Goal: Information Seeking & Learning: Learn about a topic

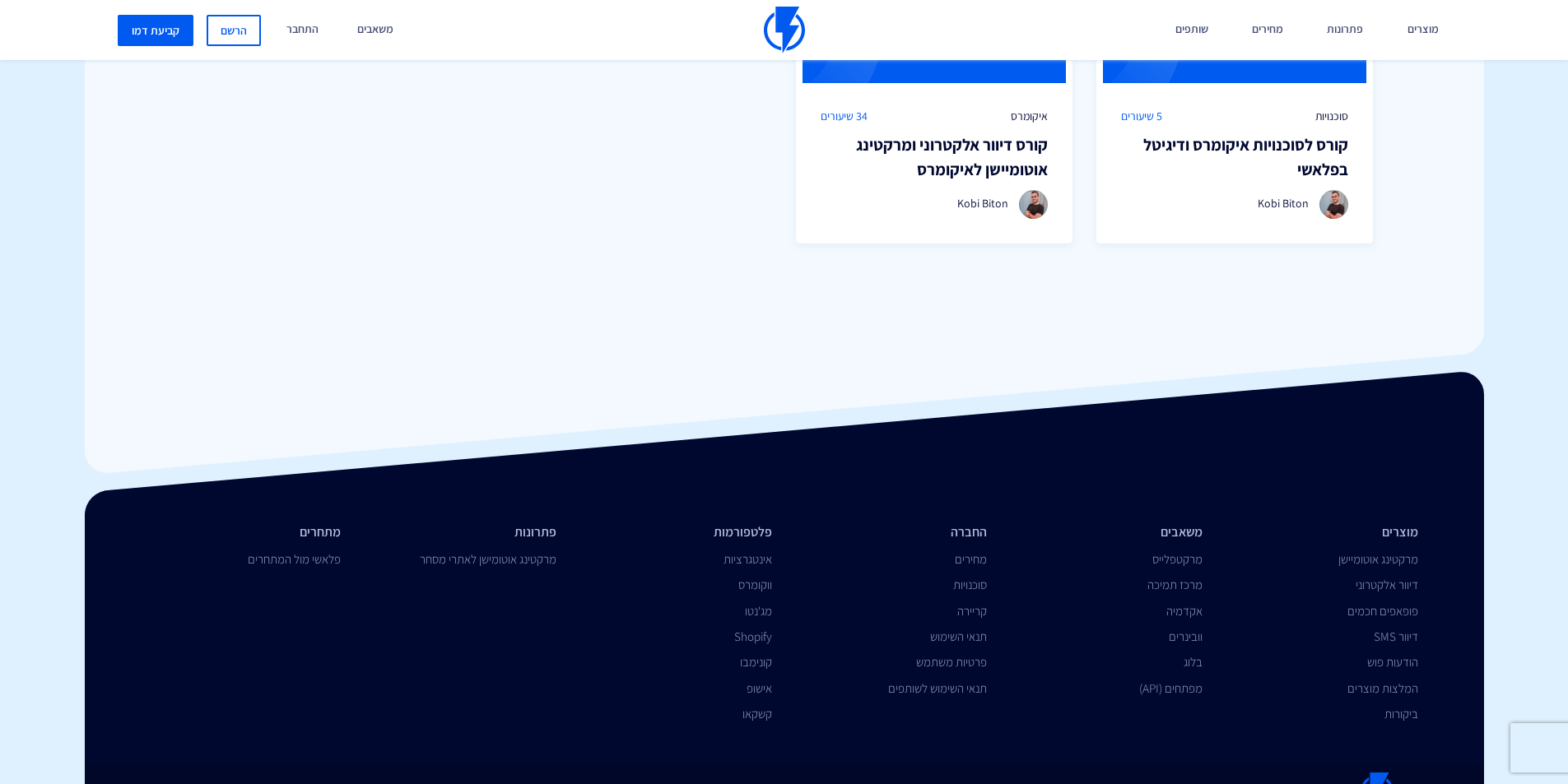
scroll to position [1464, 0]
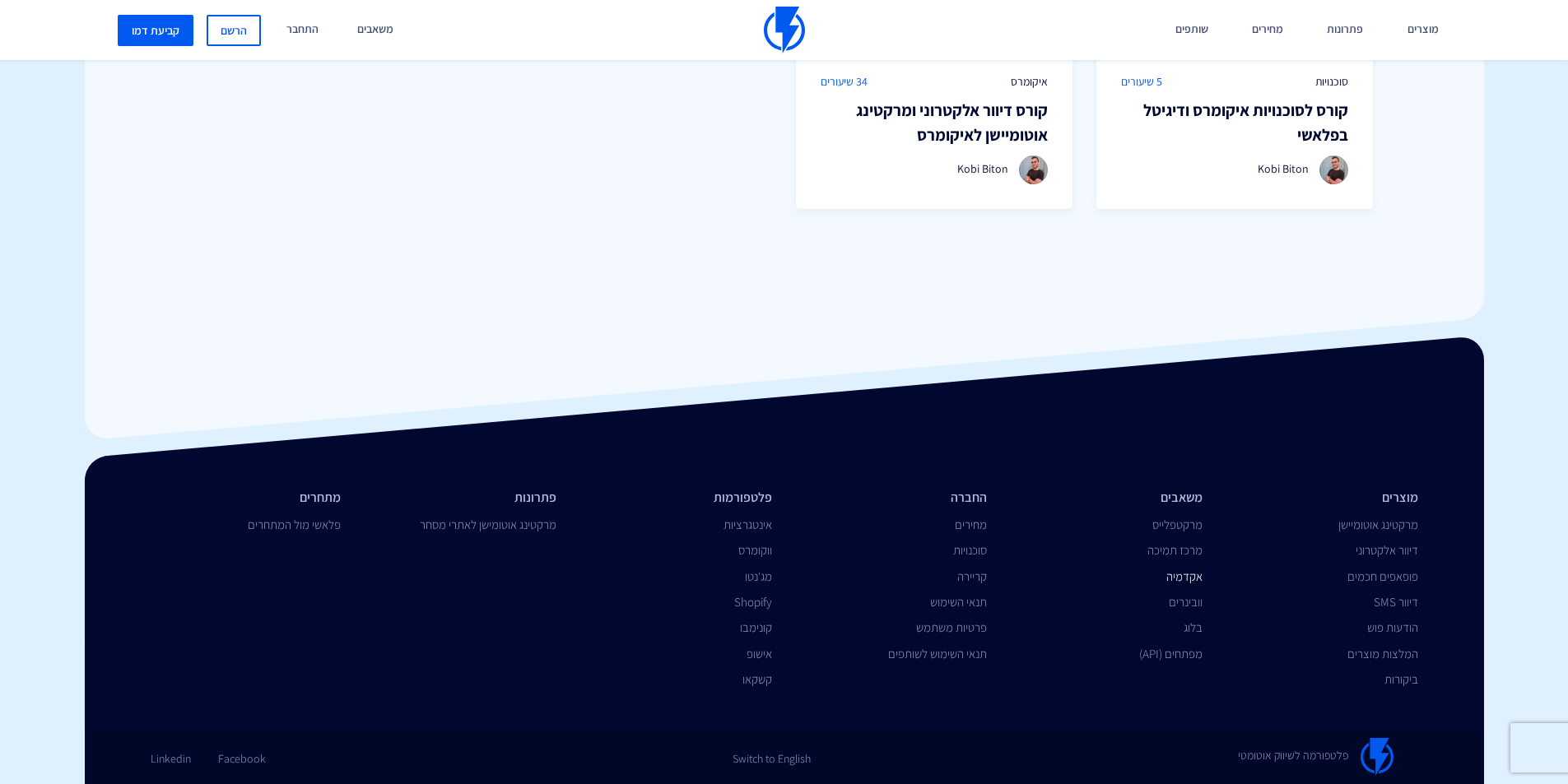
click at [1188, 579] on link "אקדמיה" at bounding box center [1184, 576] width 36 height 15
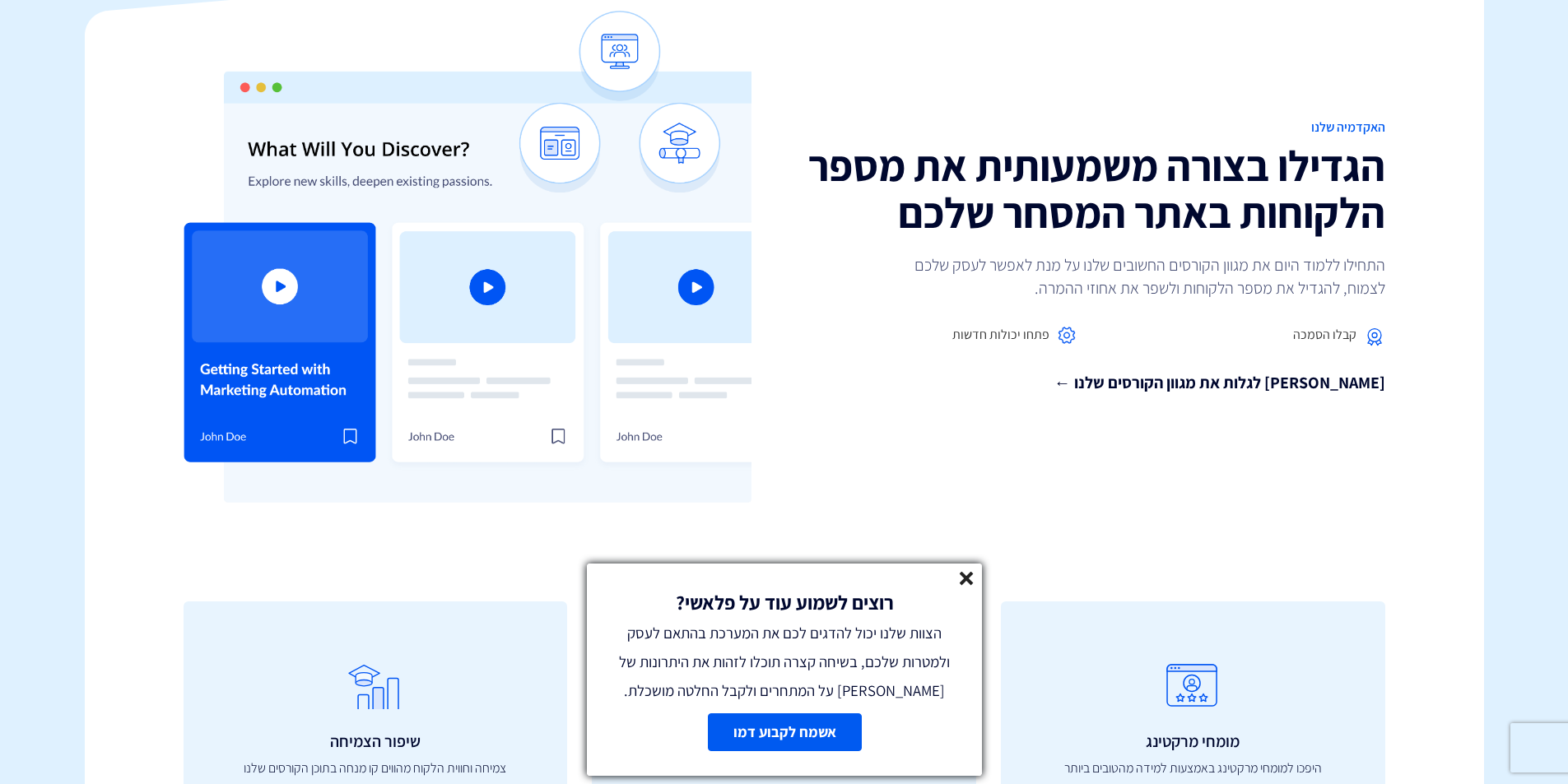
scroll to position [230, 0]
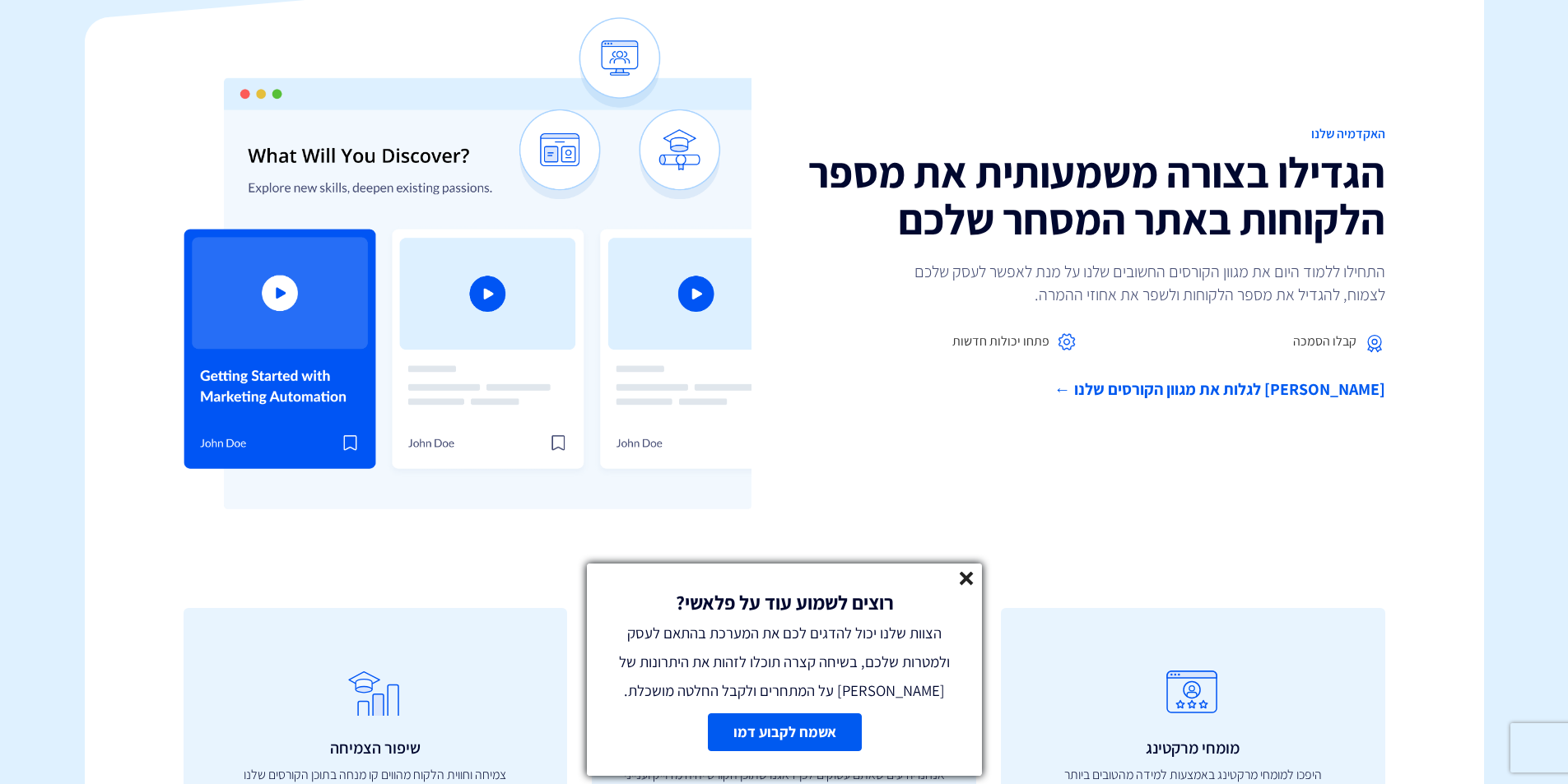
click at [1222, 390] on link "[PERSON_NAME] לגלות את מגוון הקורסים שלנו ←" at bounding box center [1091, 389] width 588 height 24
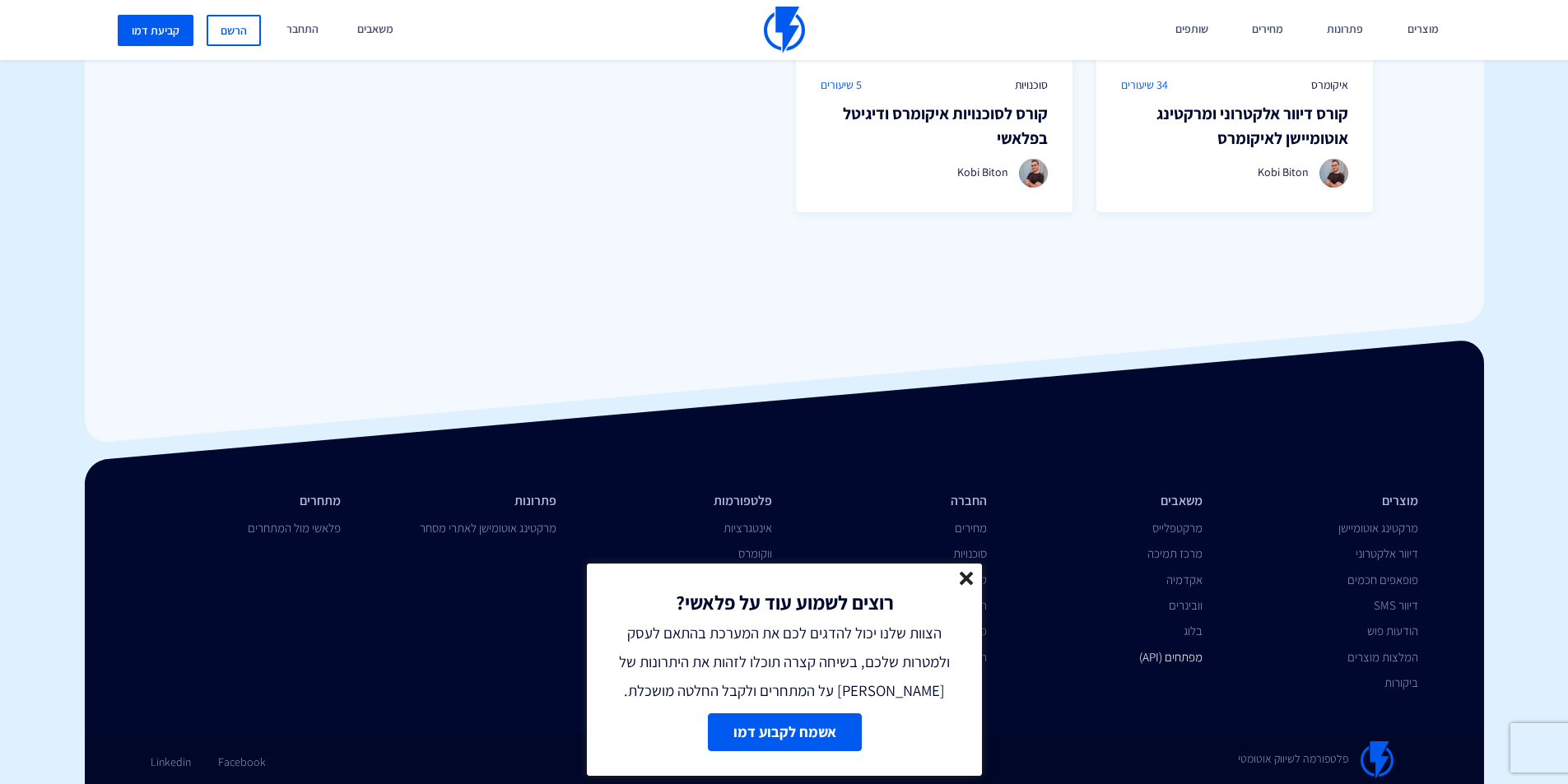
scroll to position [1464, 0]
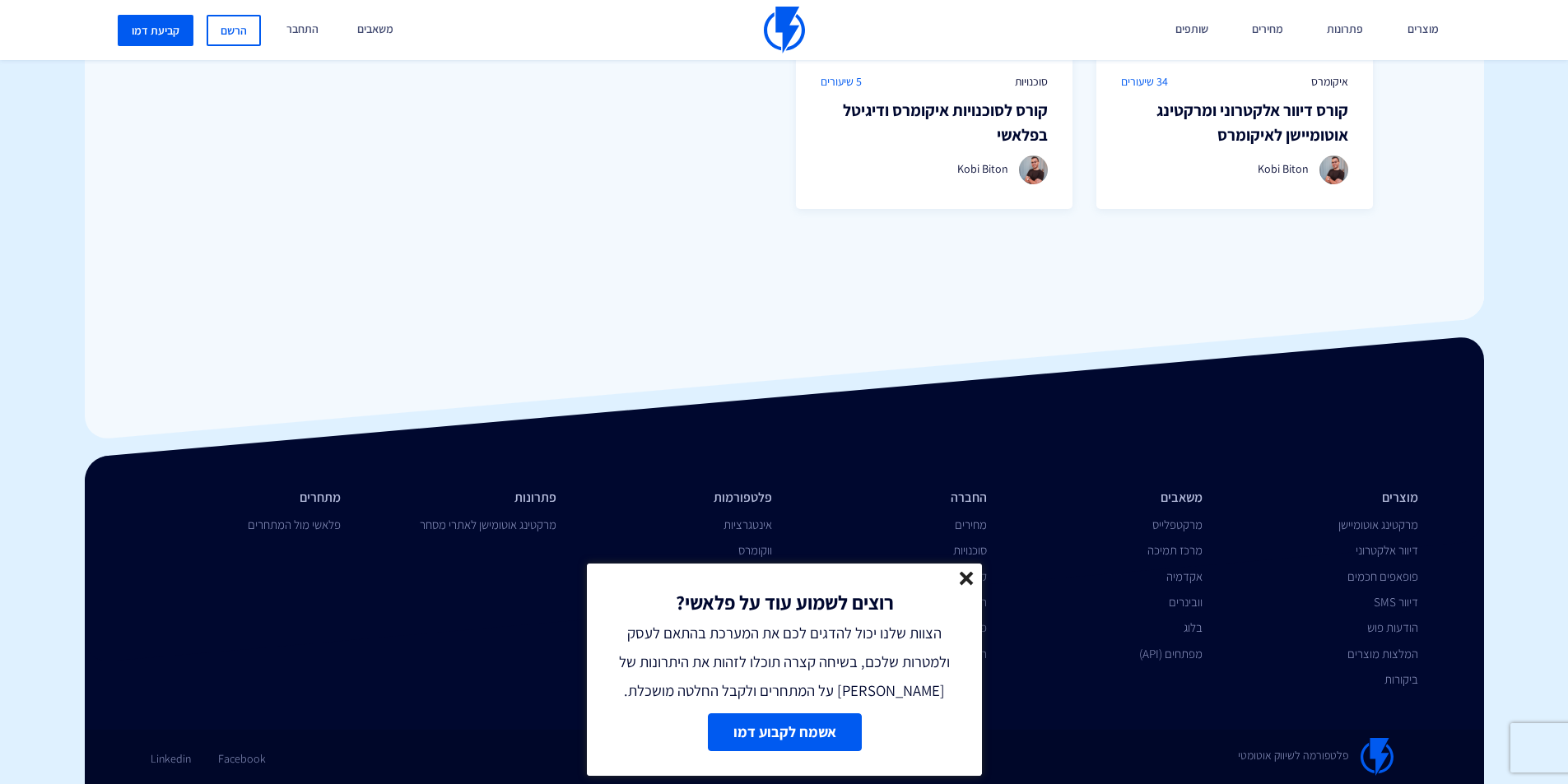
click at [971, 577] on icon at bounding box center [966, 578] width 14 height 14
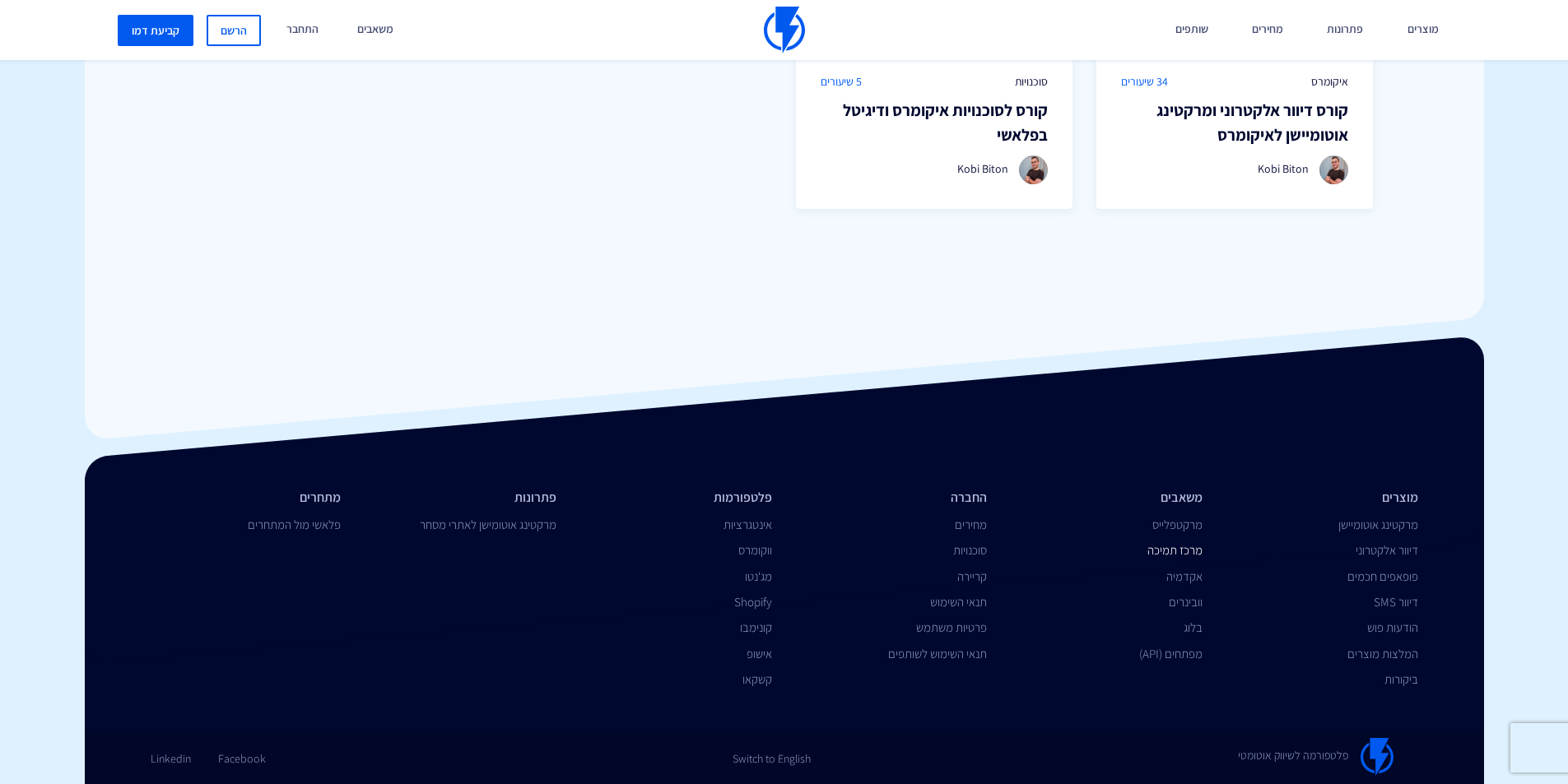
click at [1170, 553] on link "מרכז תמיכה" at bounding box center [1175, 550] width 55 height 15
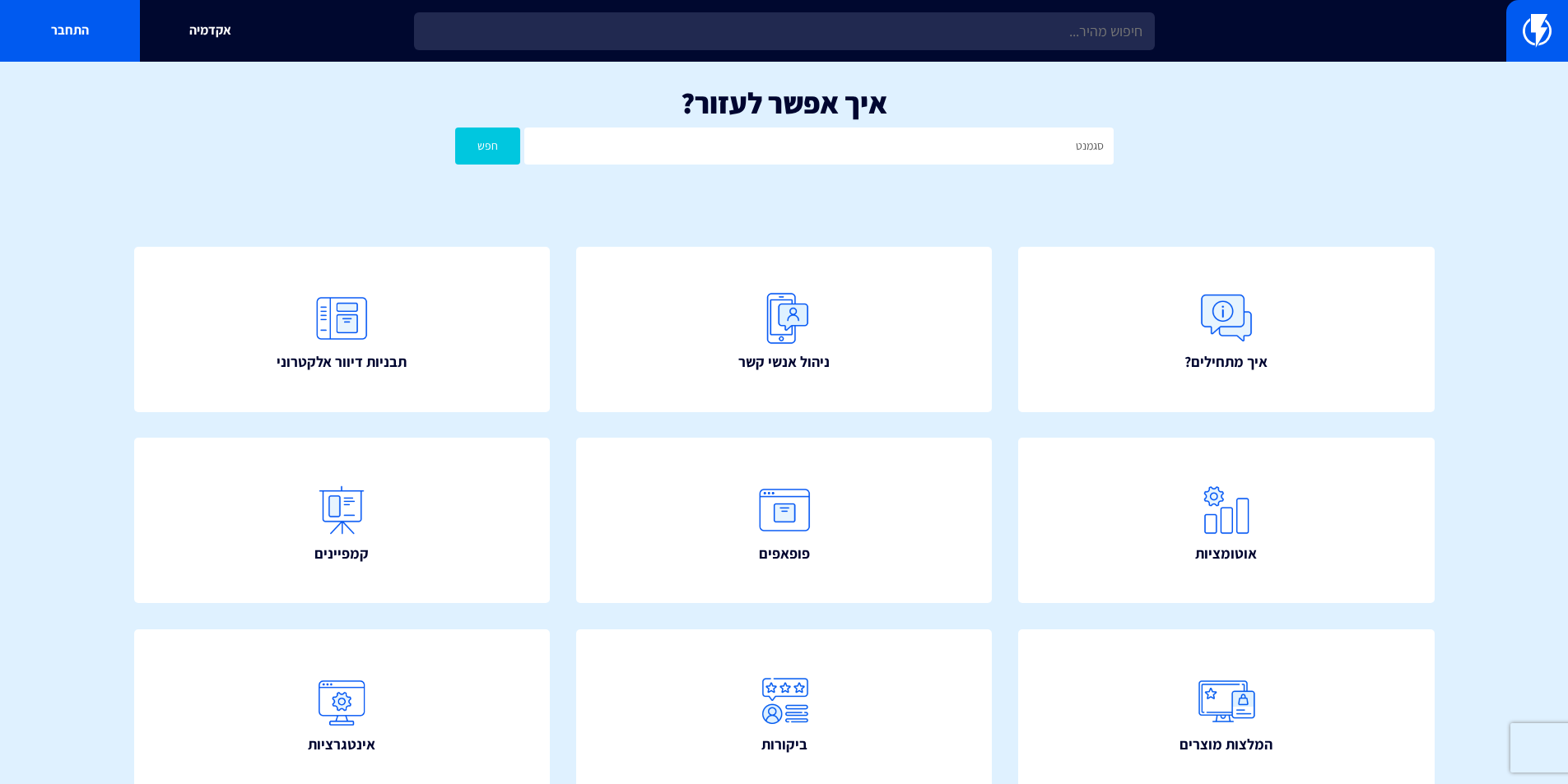
type input "סגמנט"
click at [495, 147] on button "חפש" at bounding box center [488, 146] width 66 height 37
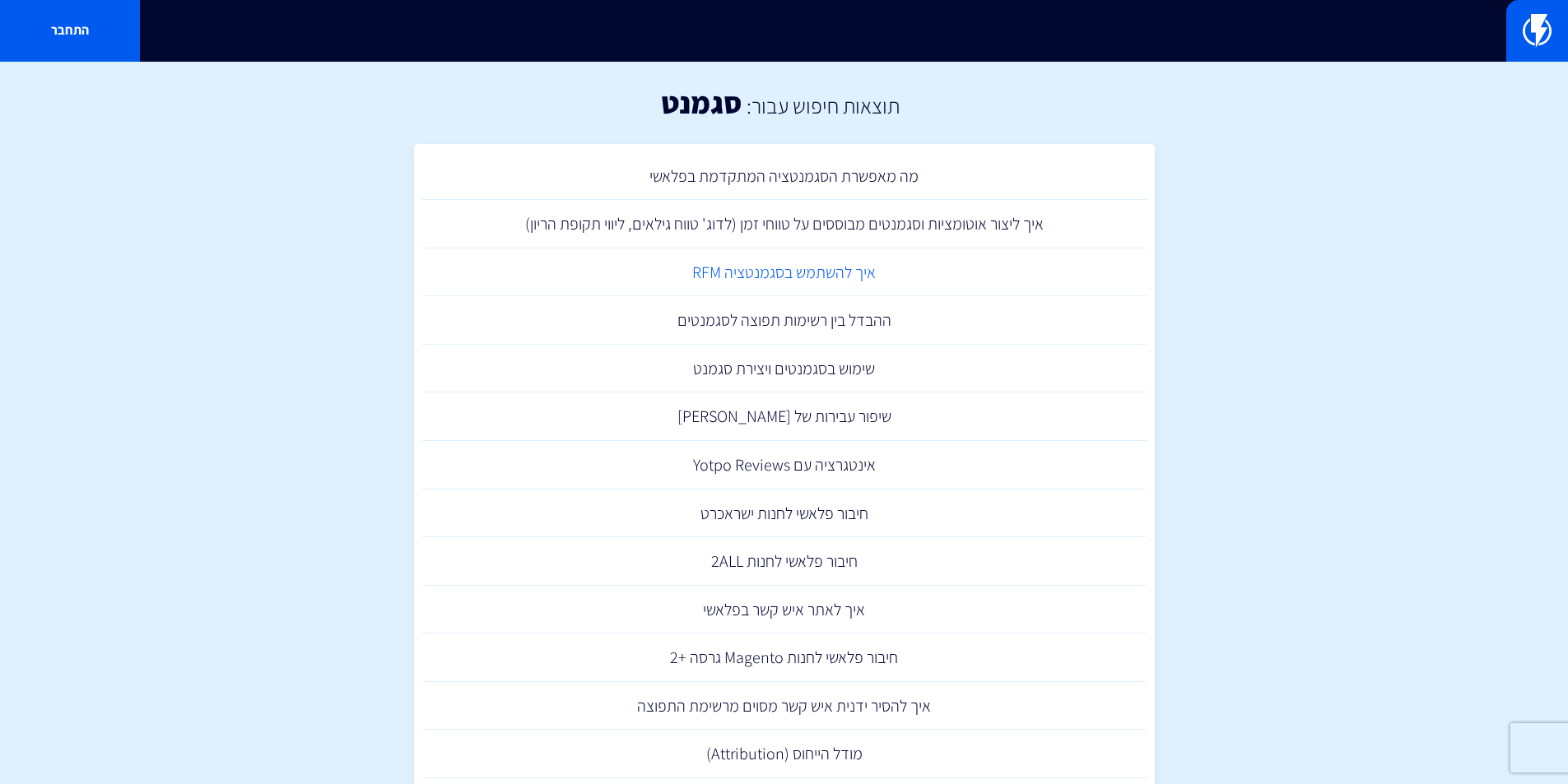
click at [800, 274] on link "איך להשתמש בסגמנטציה RFM" at bounding box center [784, 272] width 724 height 48
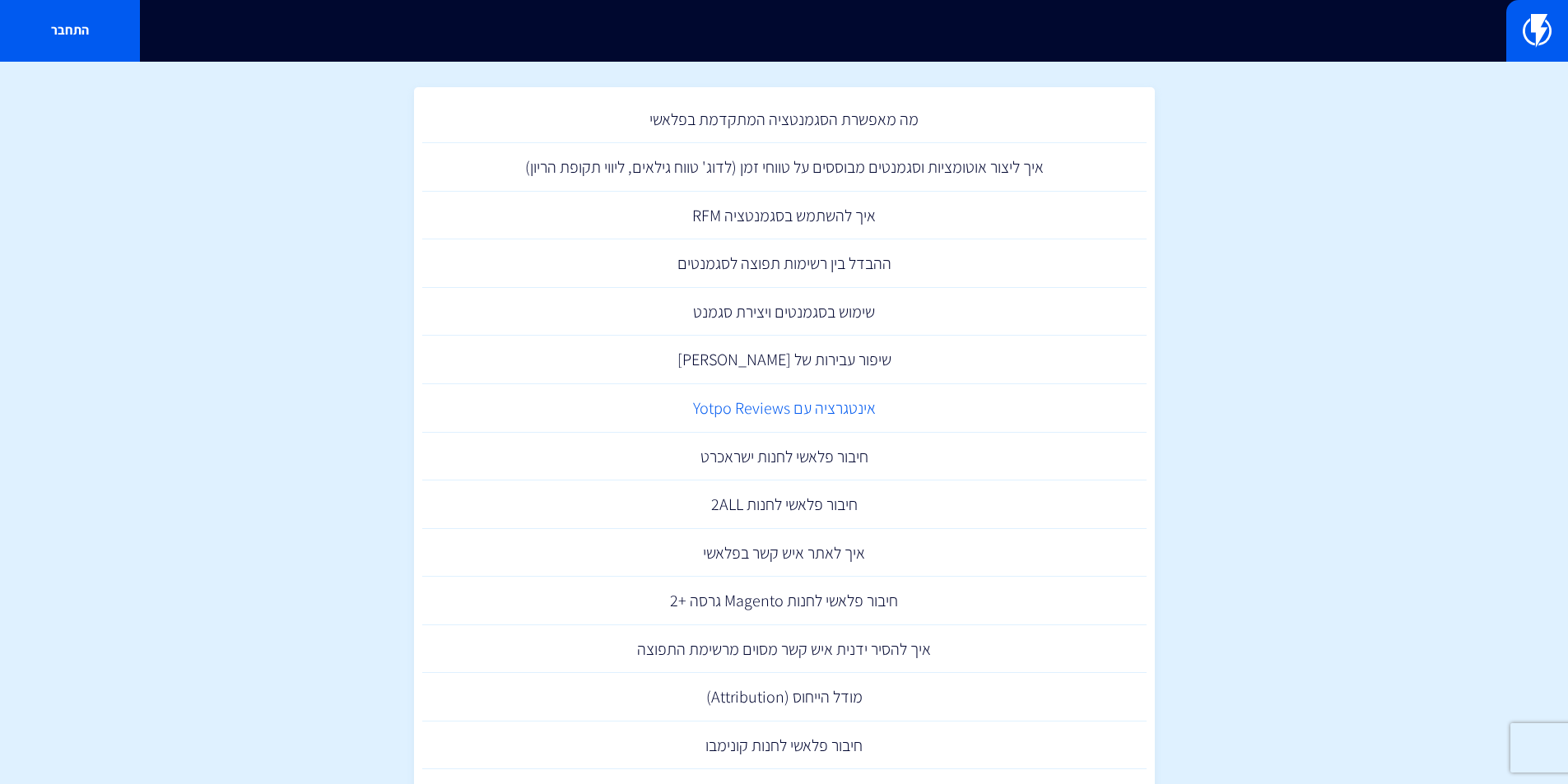
scroll to position [82, 0]
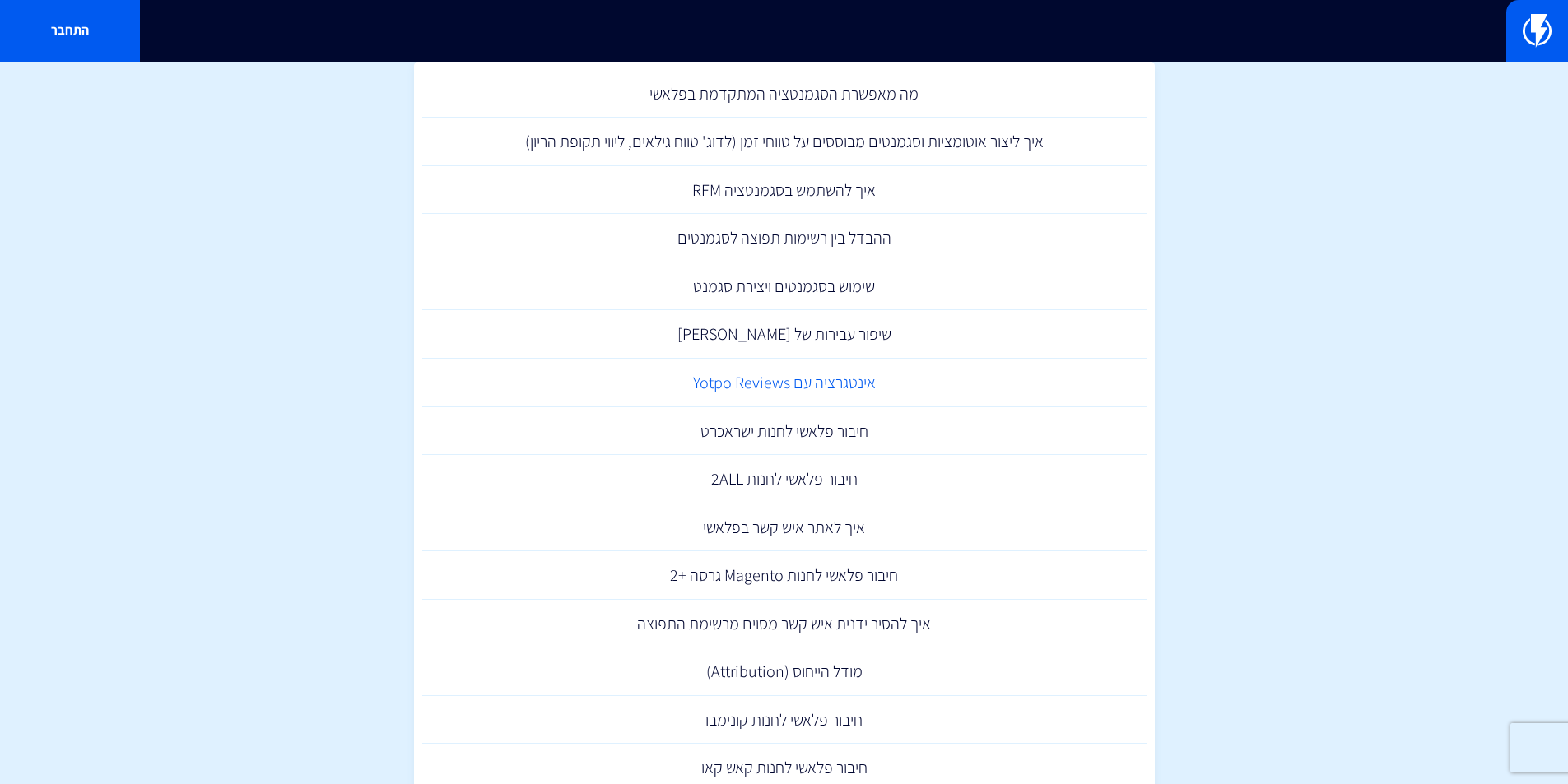
drag, startPoint x: 773, startPoint y: 339, endPoint x: 728, endPoint y: 387, distance: 65.8
drag, startPoint x: 728, startPoint y: 387, endPoint x: 128, endPoint y: 397, distance: 600.1
click at [128, 397] on section "תוצאות חיפוש עבור: סגמנט מה מאפשרת הסגמנטציה המתקדמת בפלאשי איך ליצור אוטומציות…" at bounding box center [784, 579] width 1568 height 1199
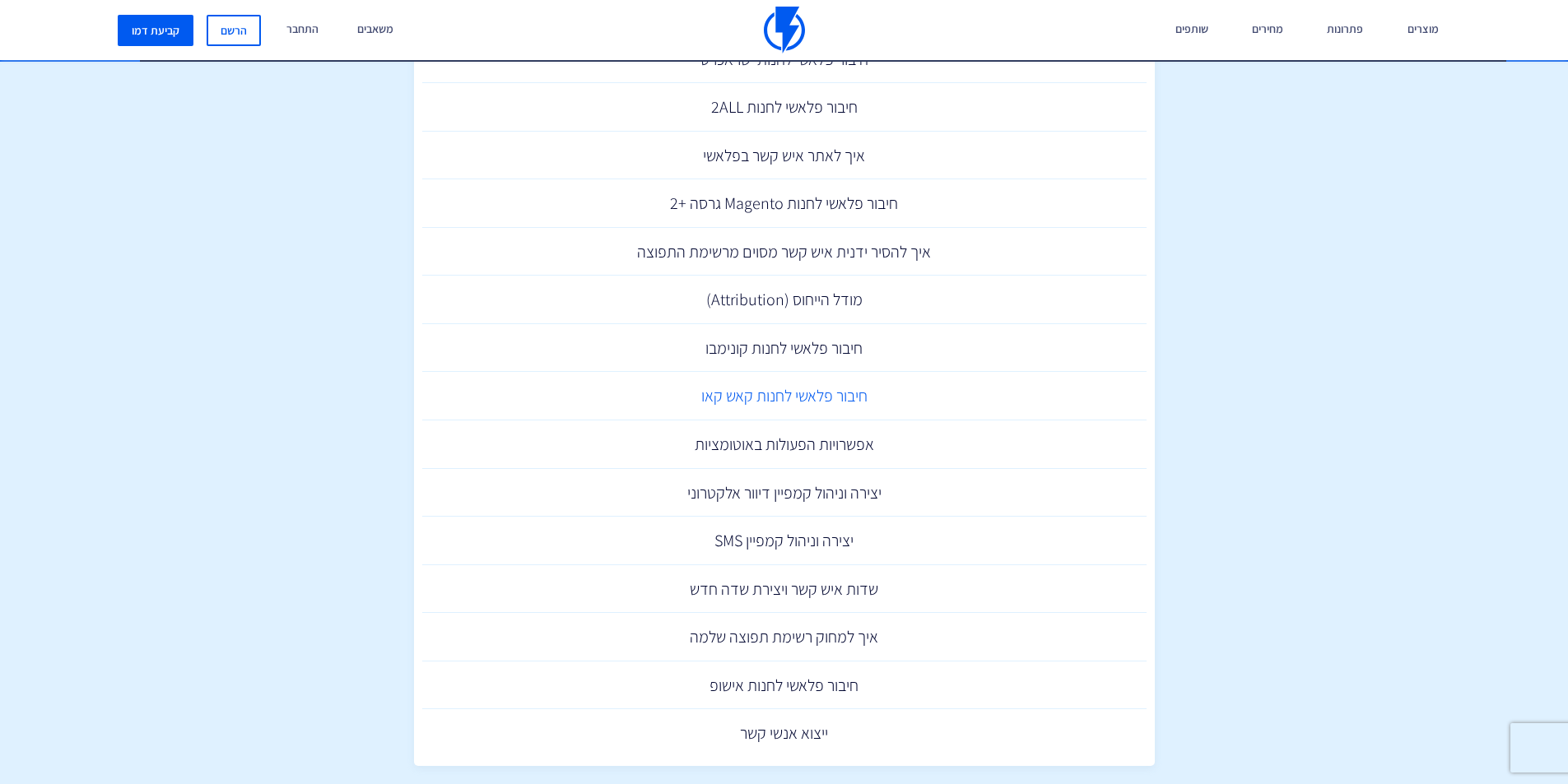
scroll to position [477, 0]
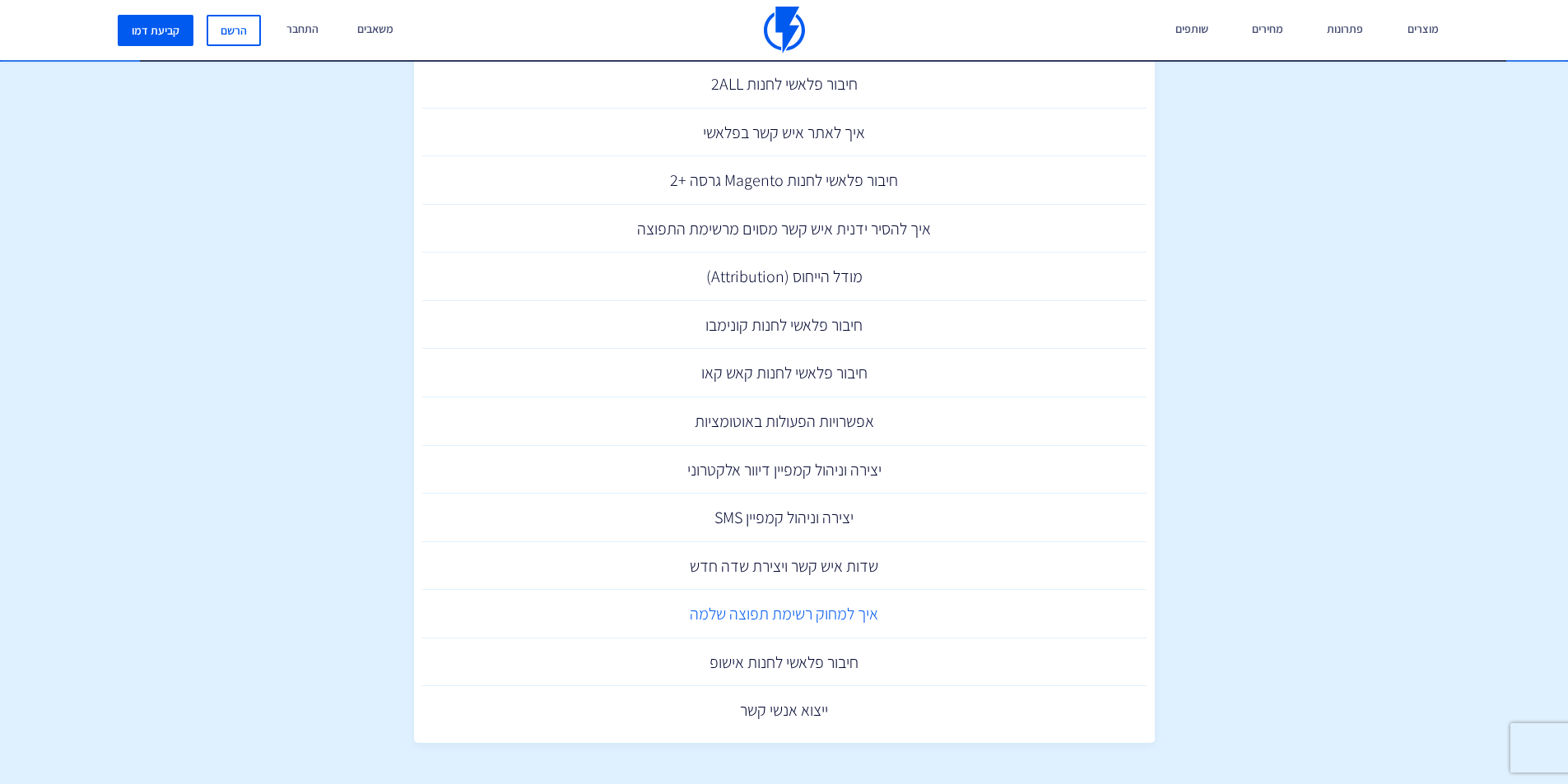
click at [247, 604] on section "תוצאות חיפוש עבור: סגמנט מה מאפשרת הסגמנטציה המתקדמת בפלאשי איך ליצור אוטומציות…" at bounding box center [784, 184] width 1568 height 1199
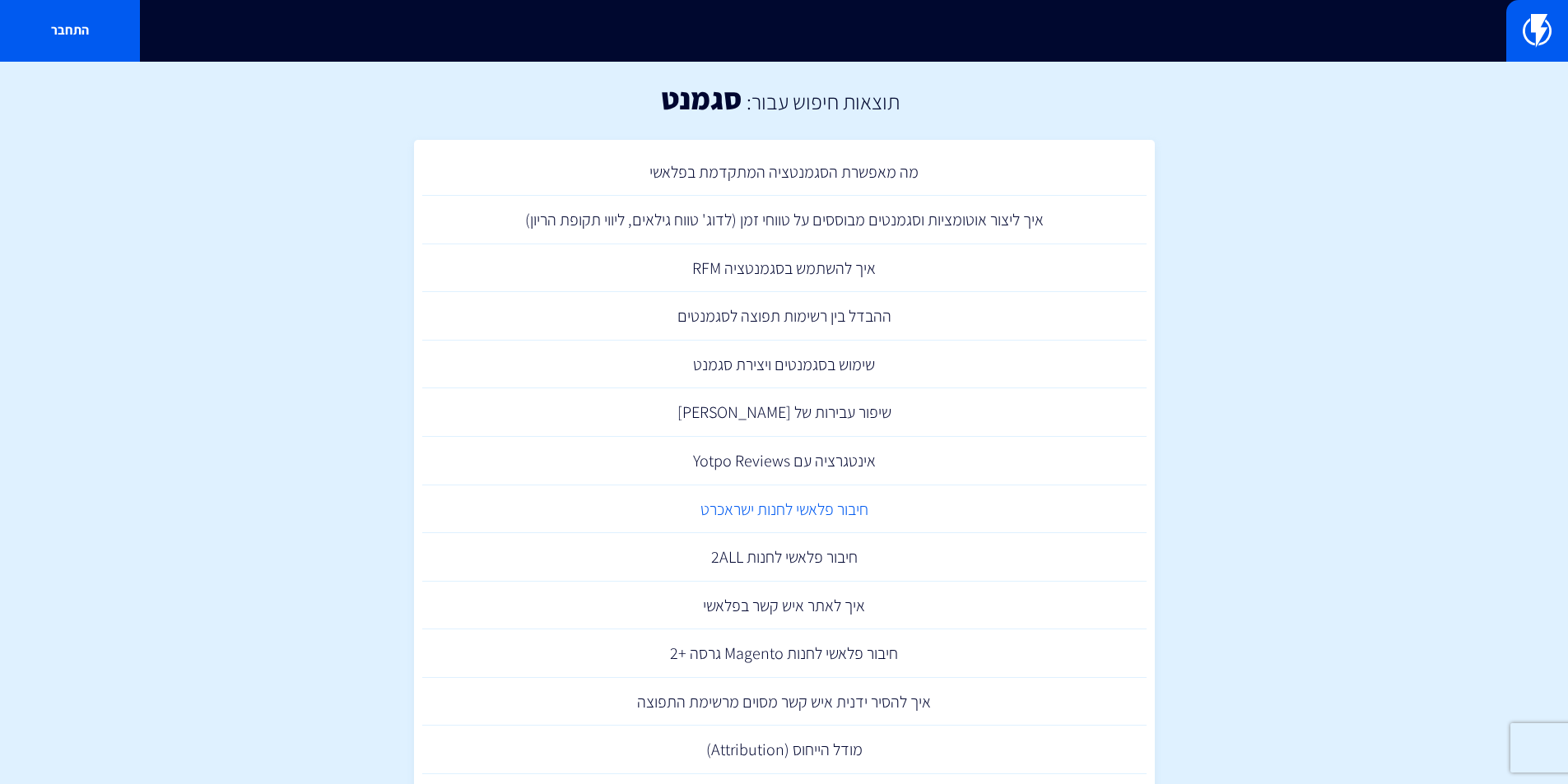
scroll to position [0, 0]
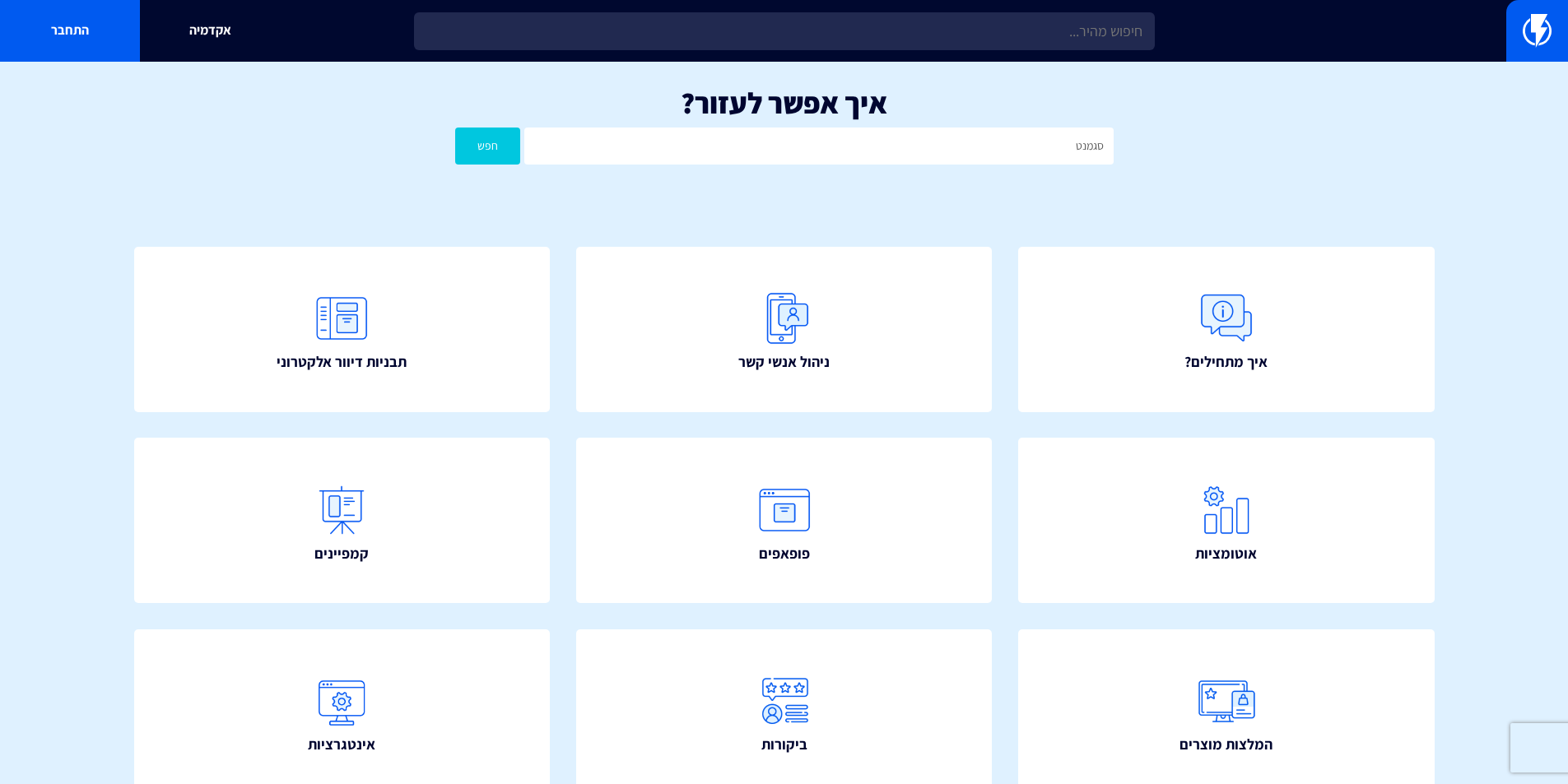
click at [933, 145] on input "סגמנט" at bounding box center [818, 146] width 588 height 37
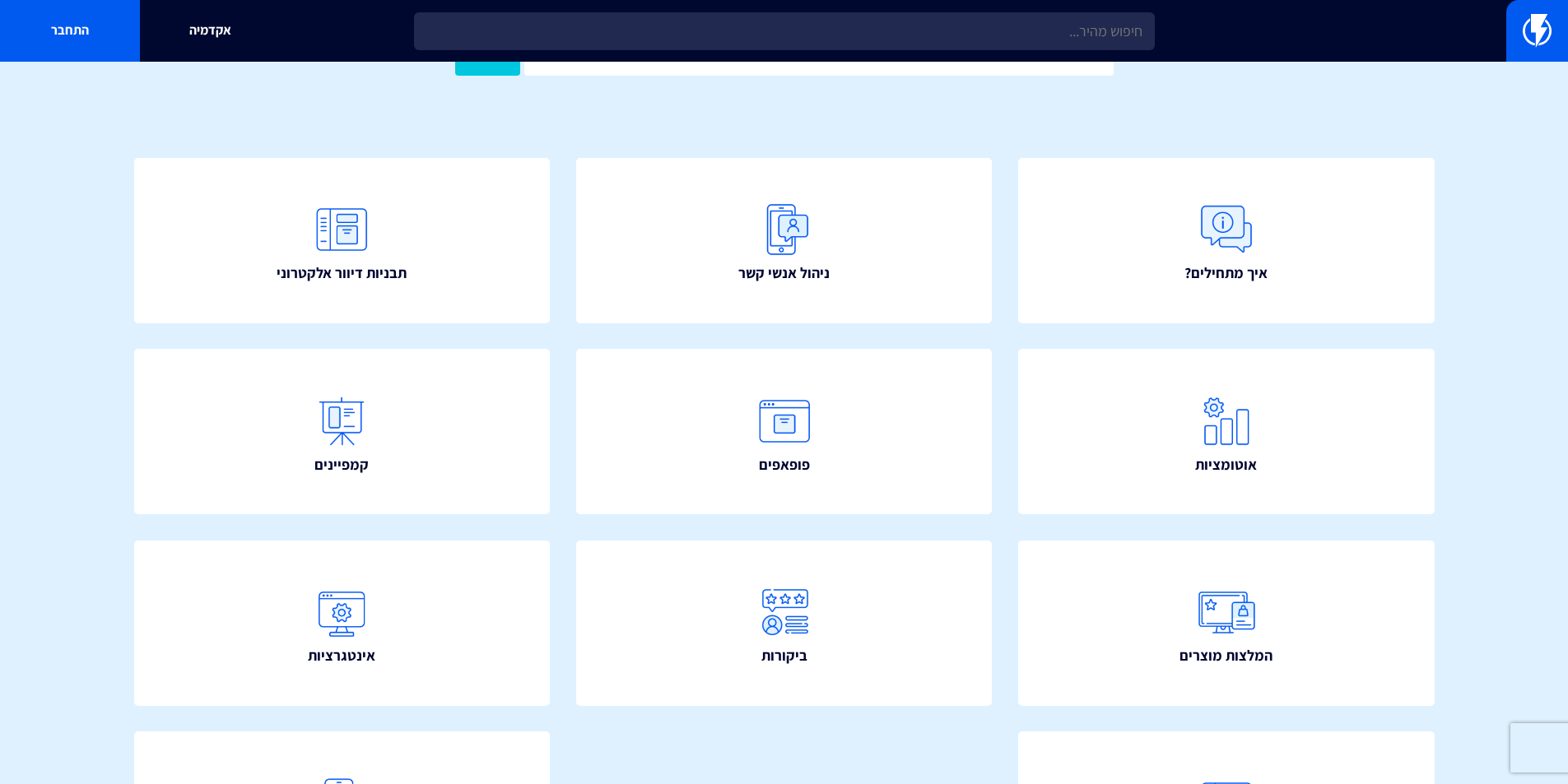
scroll to position [82, 0]
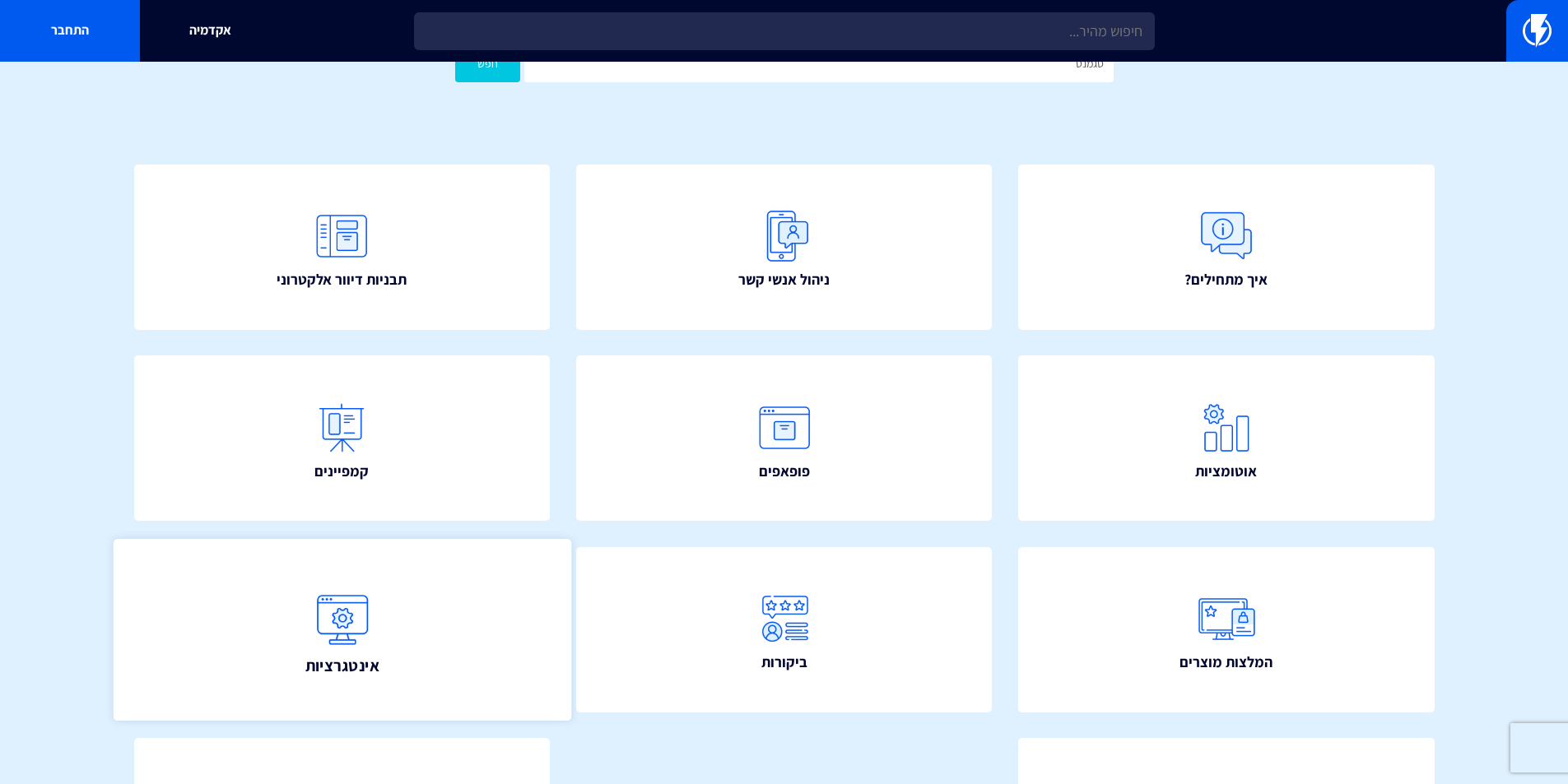
click at [332, 649] on img at bounding box center [342, 618] width 73 height 73
